Goal: Information Seeking & Learning: Learn about a topic

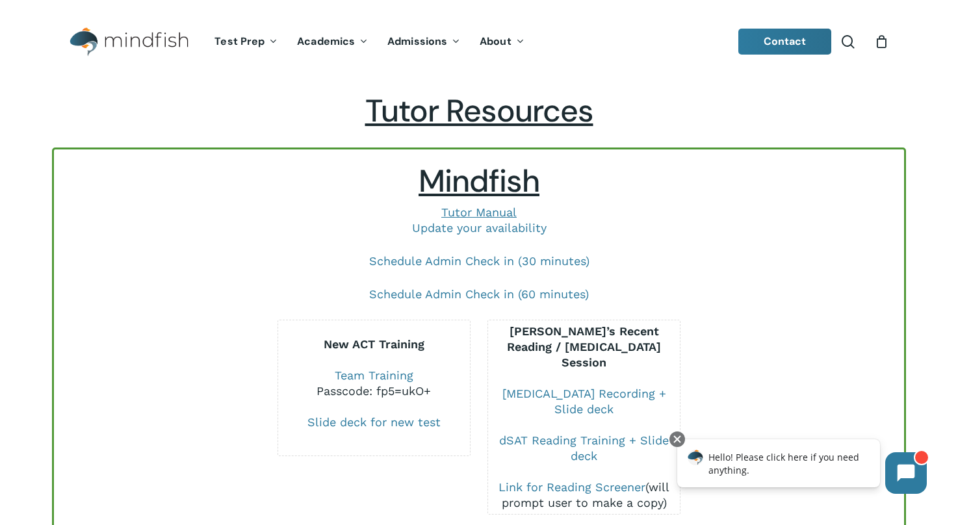
click at [228, 392] on div at bounding box center [164, 417] width 210 height 195
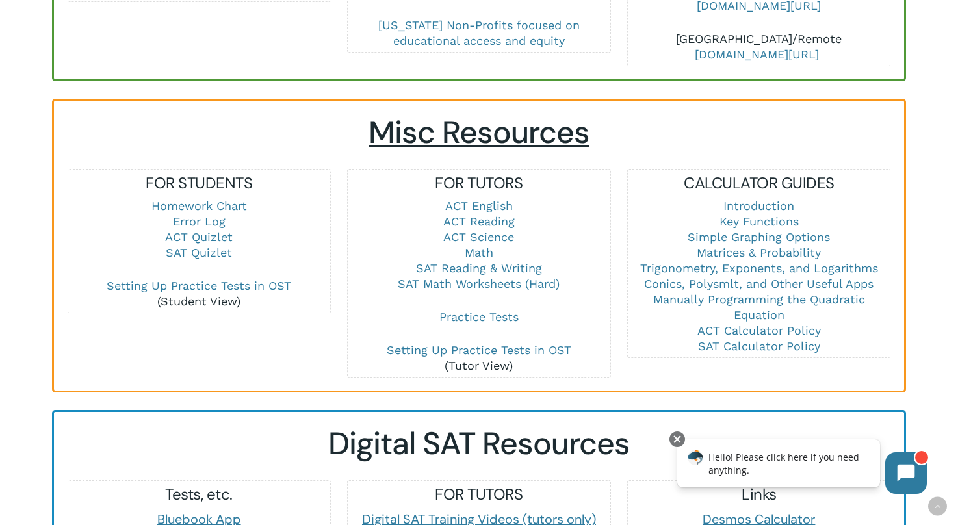
scroll to position [814, 0]
click at [479, 261] on link "SAT Reading & Writing" at bounding box center [479, 268] width 126 height 14
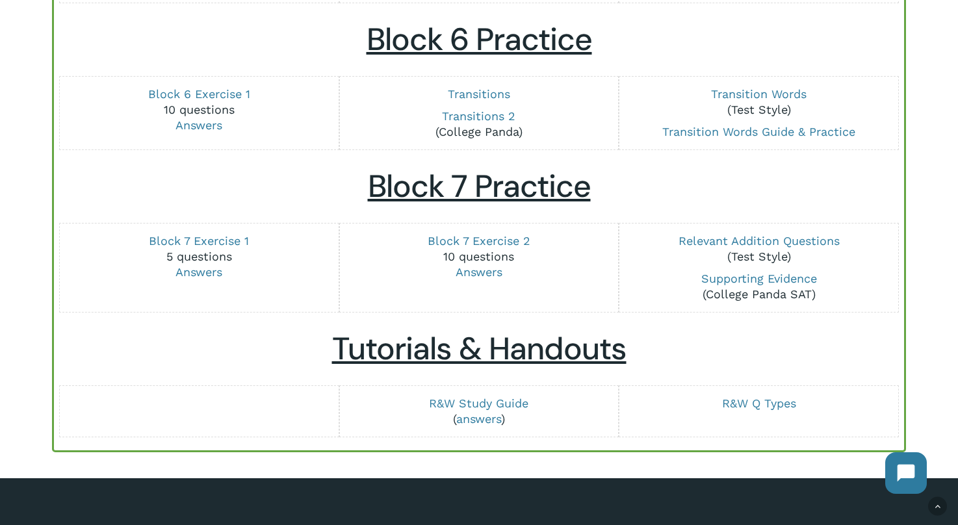
scroll to position [1607, 0]
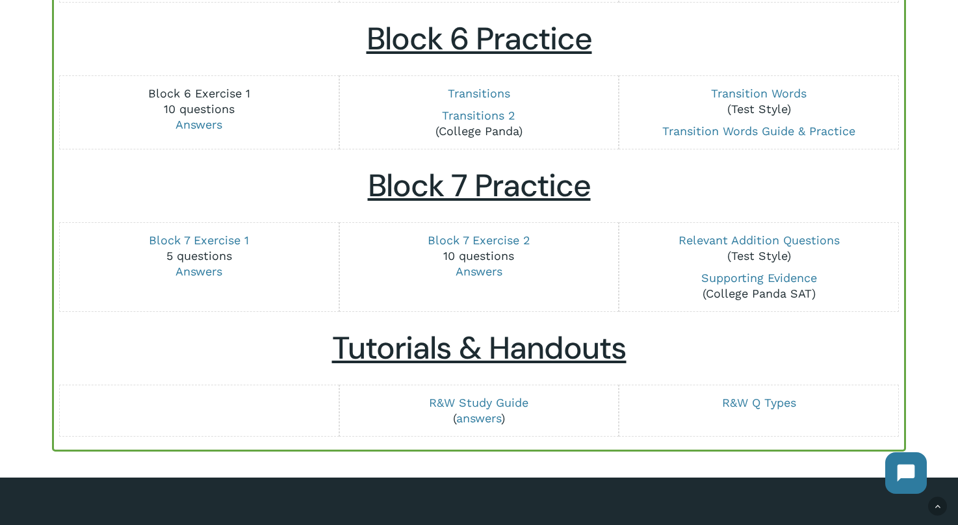
click at [203, 89] on link "Block 6 Exercise 1" at bounding box center [199, 93] width 102 height 14
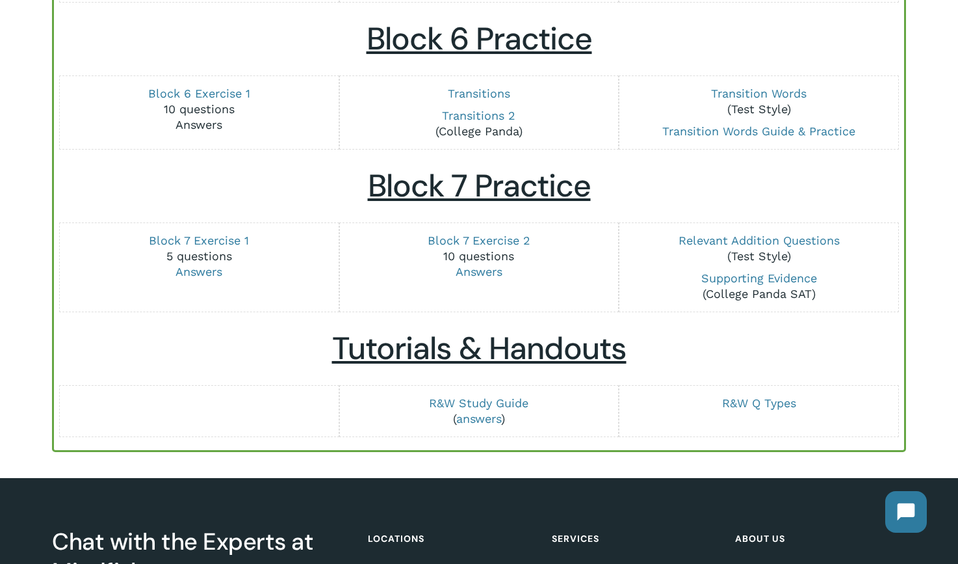
click at [204, 124] on link "Answers" at bounding box center [199, 125] width 47 height 14
click at [485, 93] on link "Transitions" at bounding box center [479, 93] width 62 height 14
click at [172, 89] on link "Block 6 Exercise 1" at bounding box center [199, 93] width 102 height 14
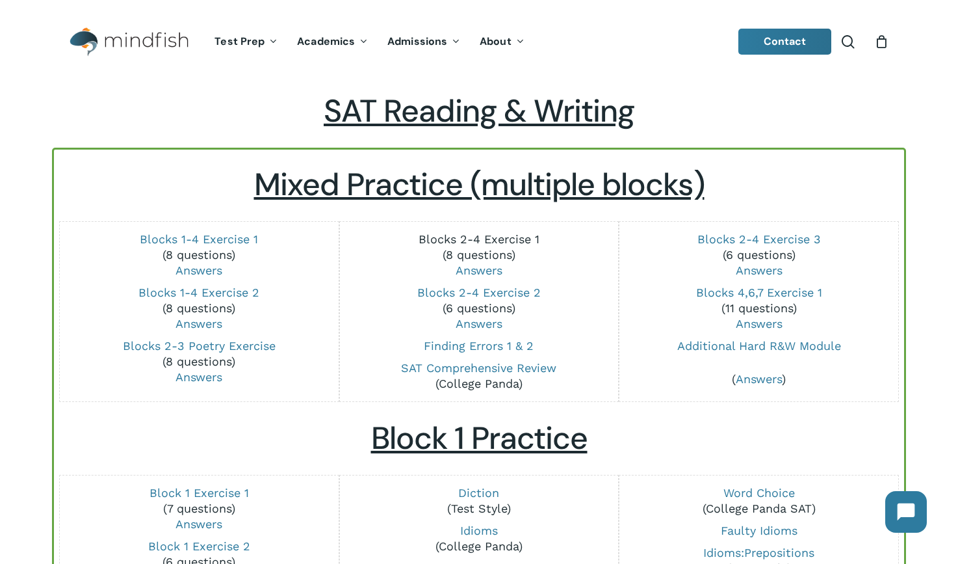
click at [480, 237] on link "Blocks 2-4 Exercise 1" at bounding box center [479, 239] width 121 height 14
click at [189, 344] on link "Blocks 2-3 Poetry Exercise" at bounding box center [199, 346] width 153 height 14
